Goal: Find specific page/section: Find specific page/section

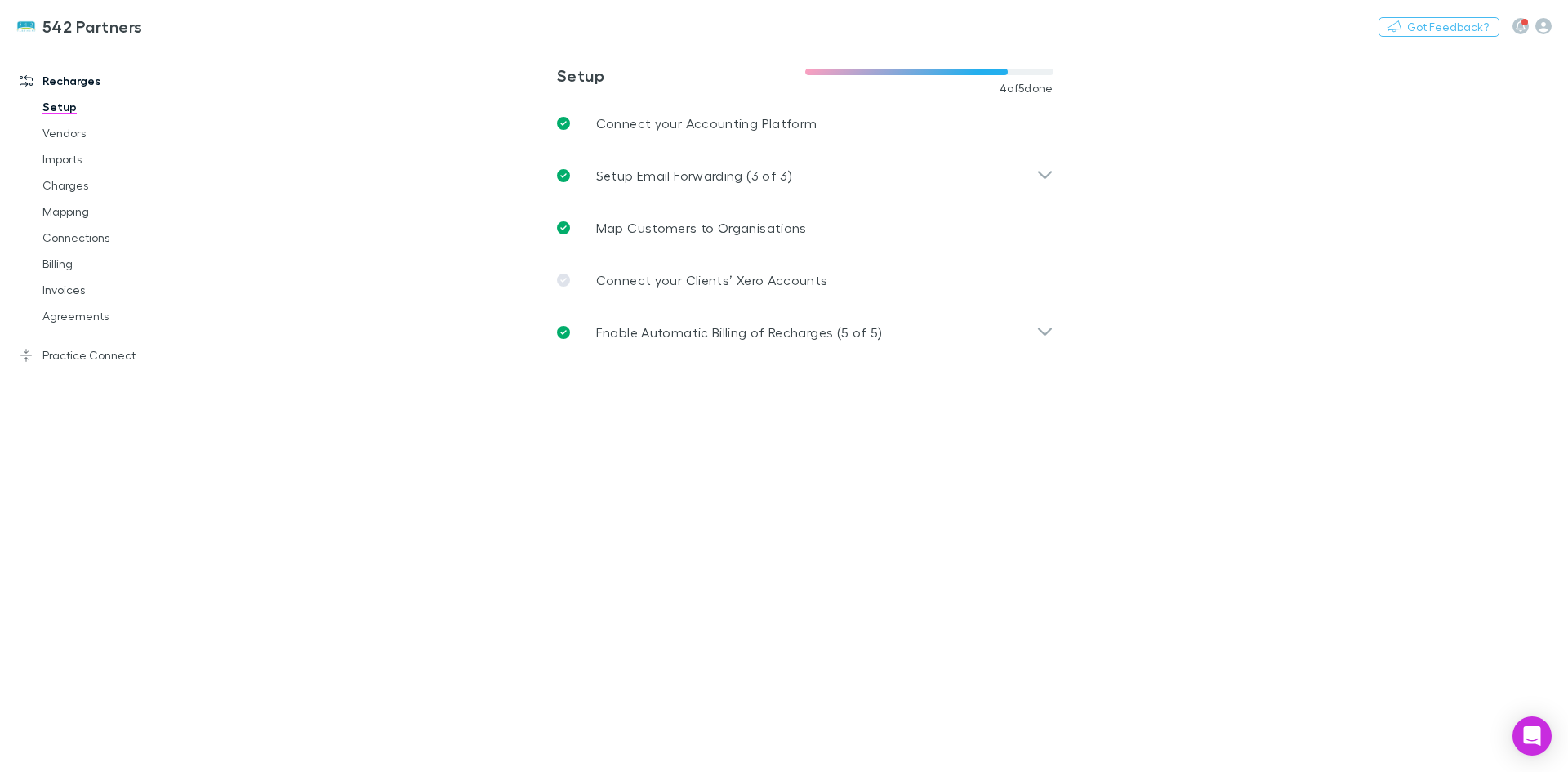
click at [67, 320] on link "Agreements" at bounding box center [123, 316] width 194 height 26
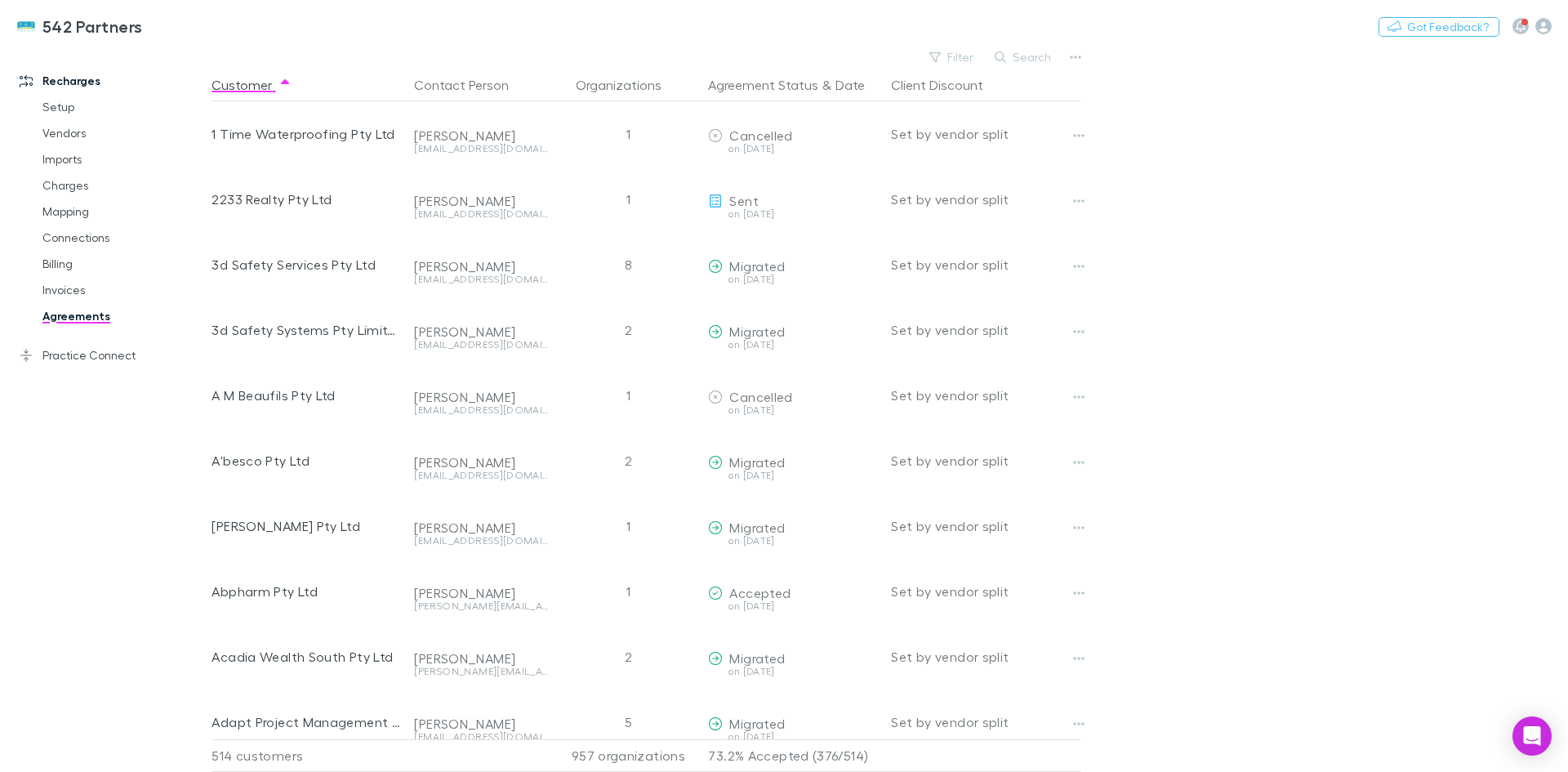
click at [1027, 61] on button "Search" at bounding box center [1024, 57] width 74 height 20
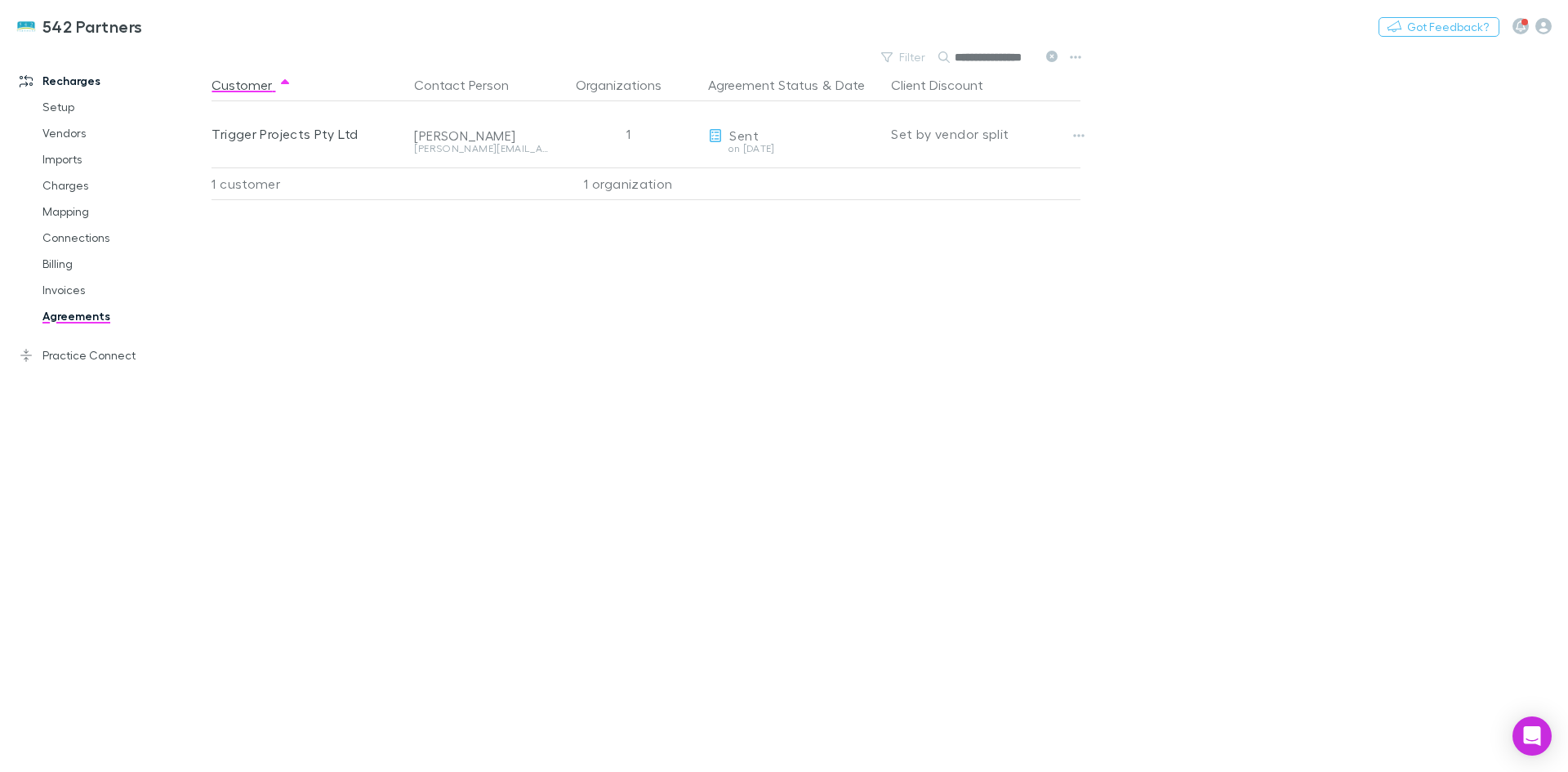
type input "**********"
